Goal: Information Seeking & Learning: Understand process/instructions

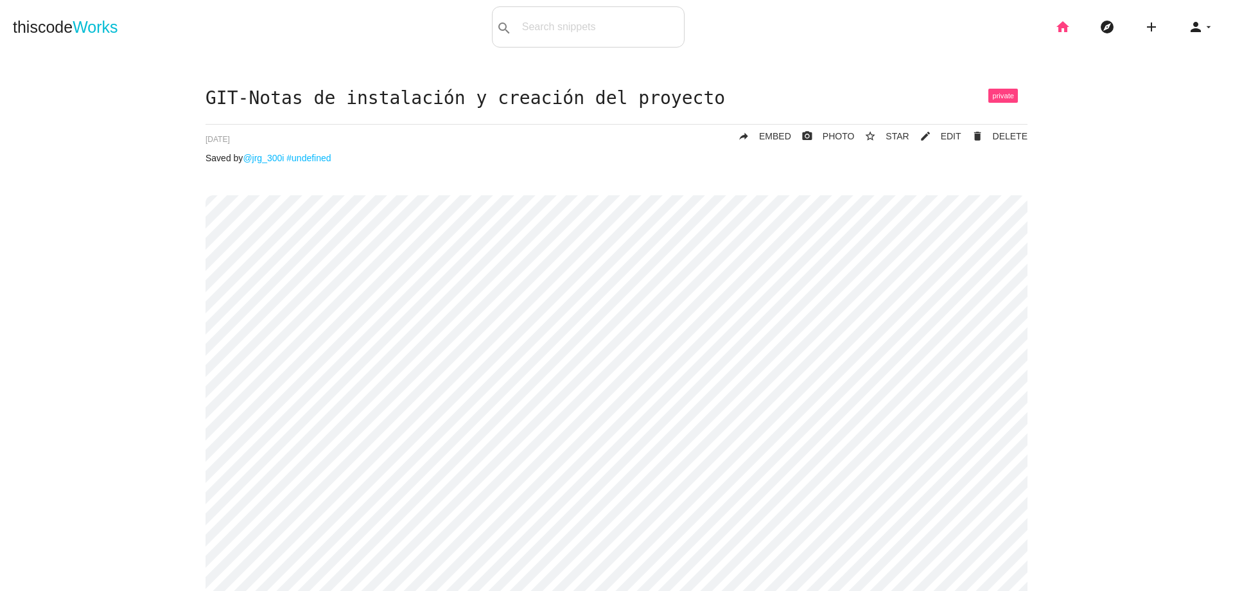
click at [1058, 30] on icon "home" at bounding box center [1062, 26] width 15 height 41
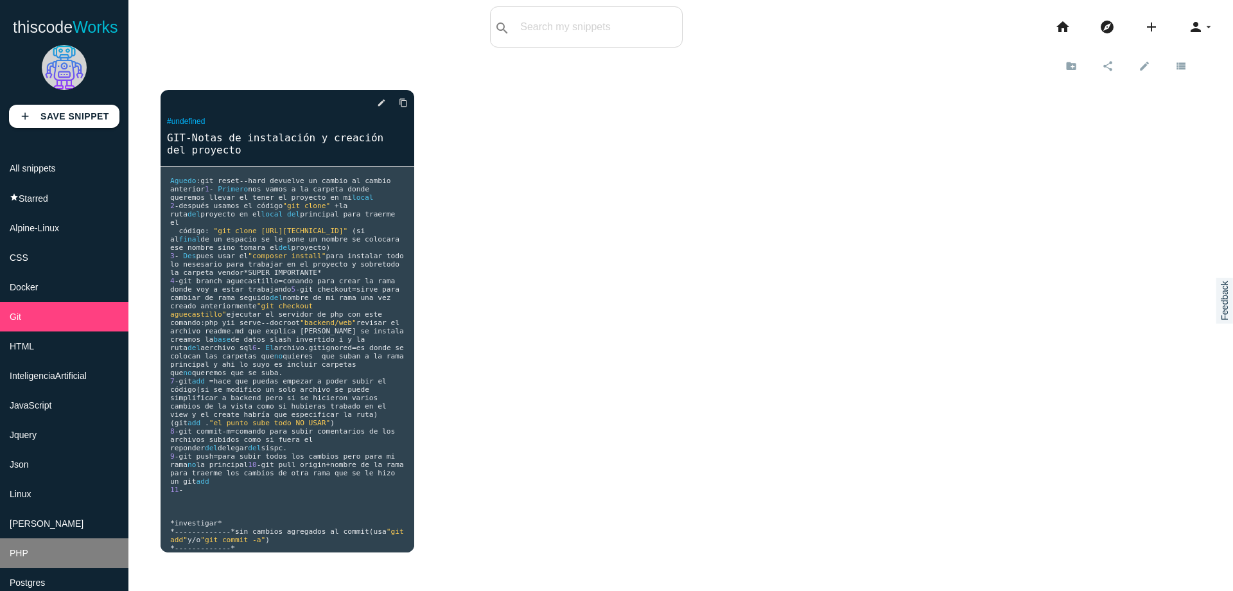
click at [53, 549] on li "PHP" at bounding box center [64, 553] width 128 height 30
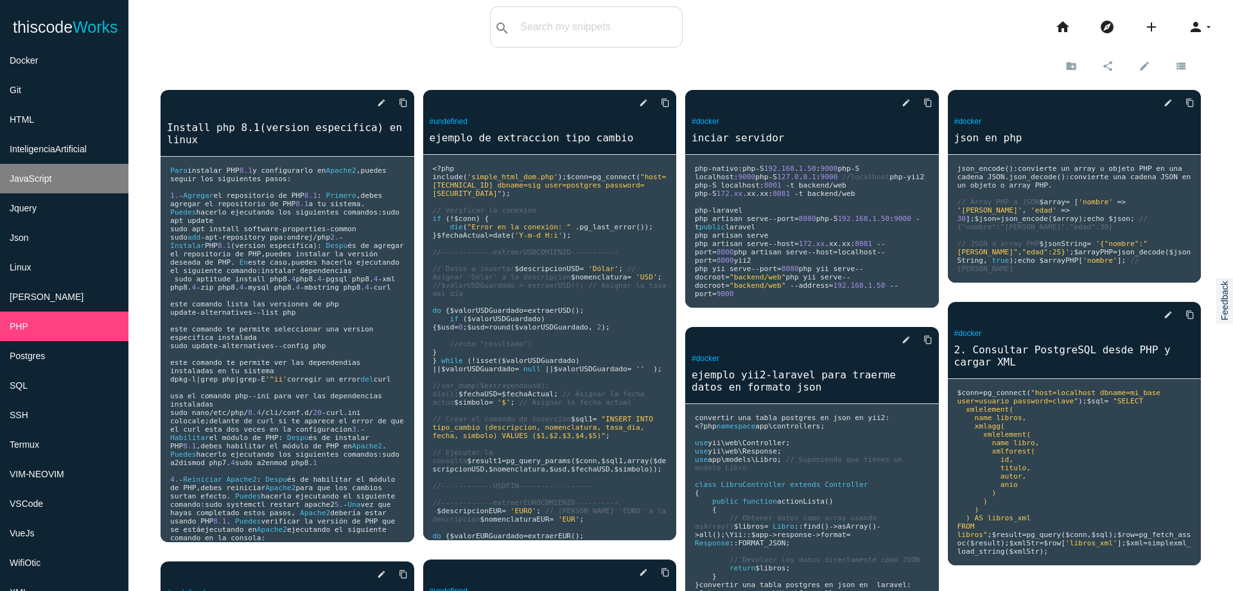
scroll to position [231, 0]
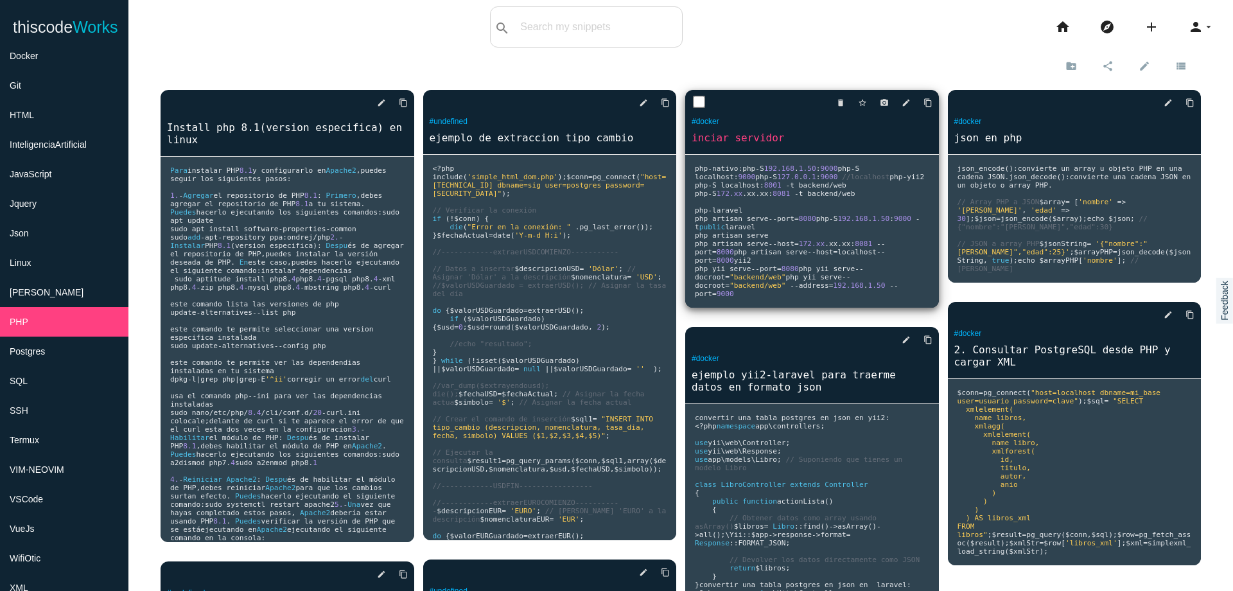
click at [414, 275] on pre "php - nativo : php - S 192.168 . 1.50 : 9000 php - S localhost : 9000 php - S 1…" at bounding box center [288, 349] width 254 height 385
